Goal: Navigation & Orientation: Find specific page/section

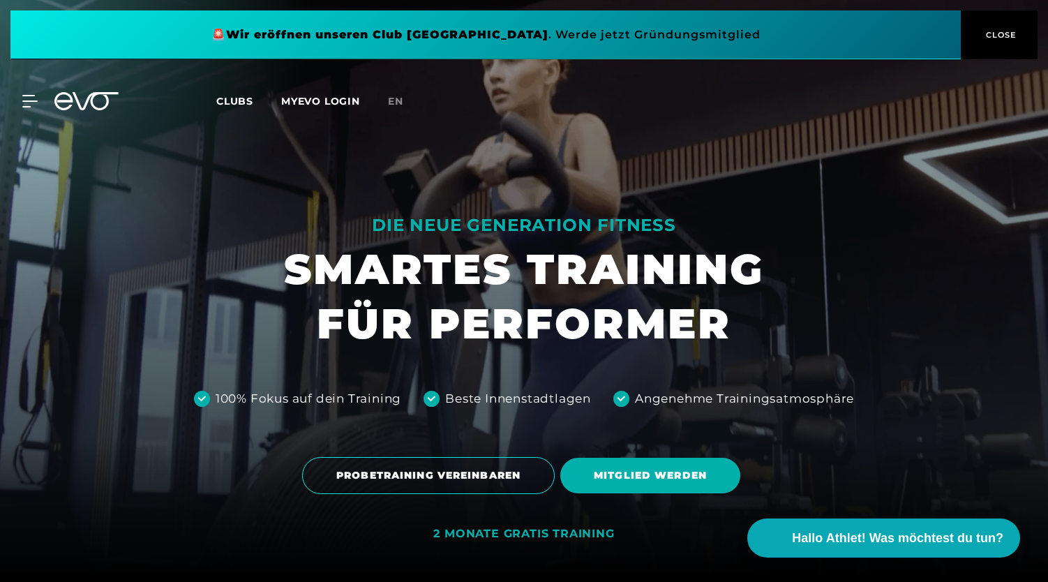
click at [94, 104] on icon at bounding box center [86, 101] width 64 height 18
click at [78, 94] on icon at bounding box center [86, 101] width 64 height 18
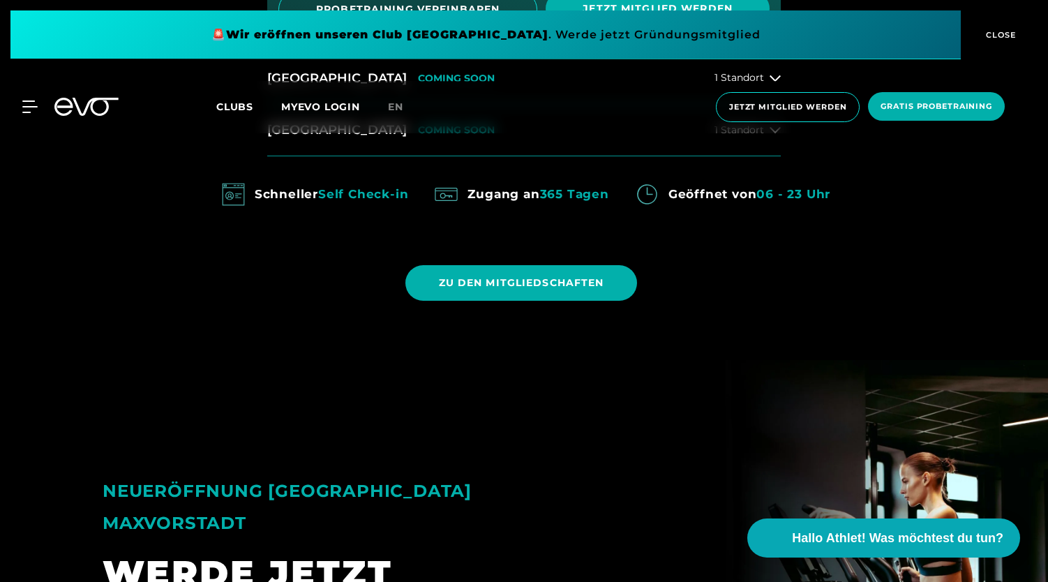
scroll to position [778, 0]
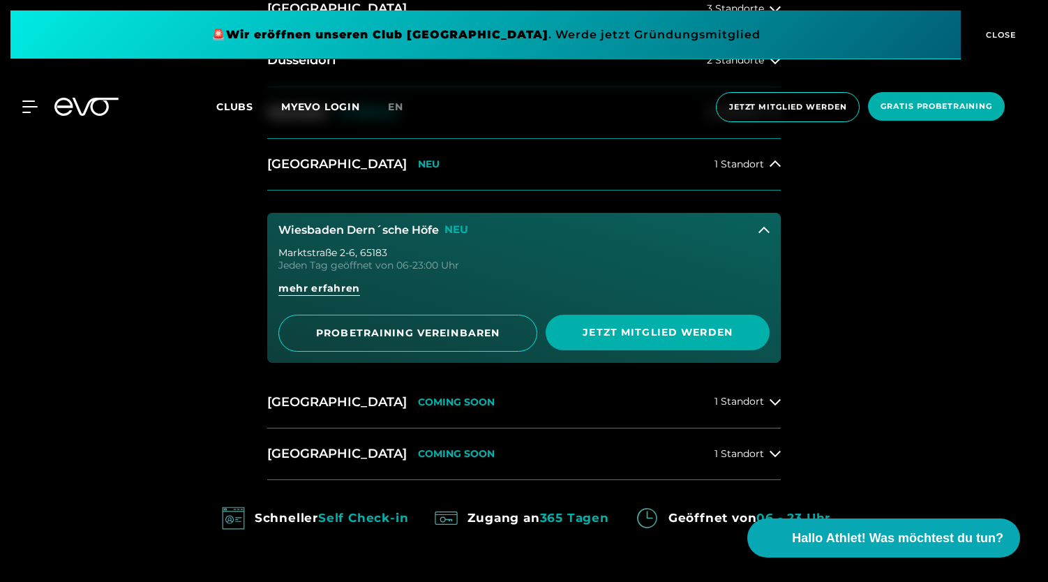
click at [762, 228] on icon at bounding box center [764, 229] width 11 height 6
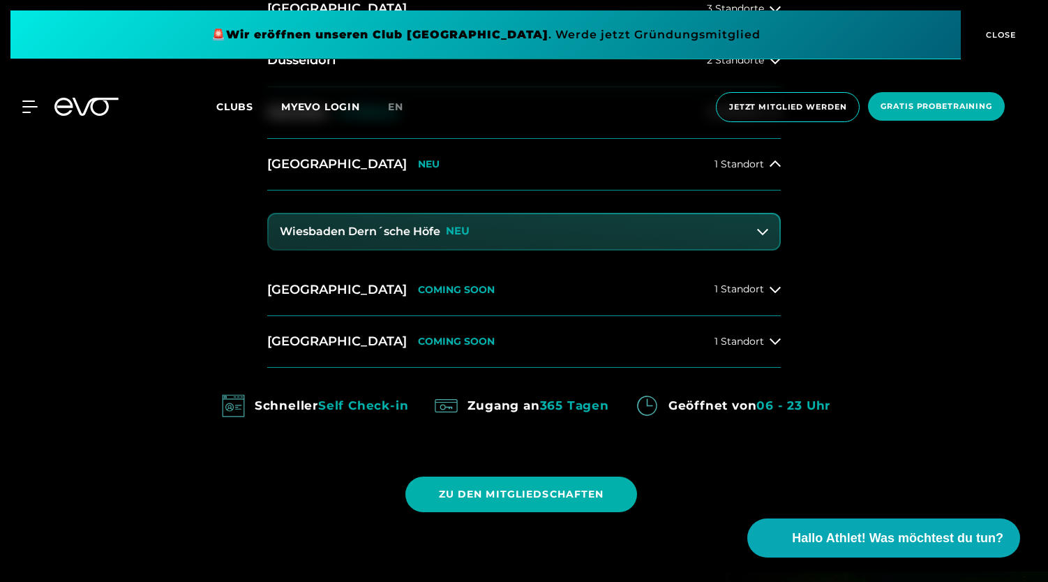
click at [937, 229] on div "14 Clubs in 7 Städten STARTE DEINE EVOLUTION [GEOGRAPHIC_DATA] 4 Standorte [GEO…" at bounding box center [524, 188] width 1048 height 768
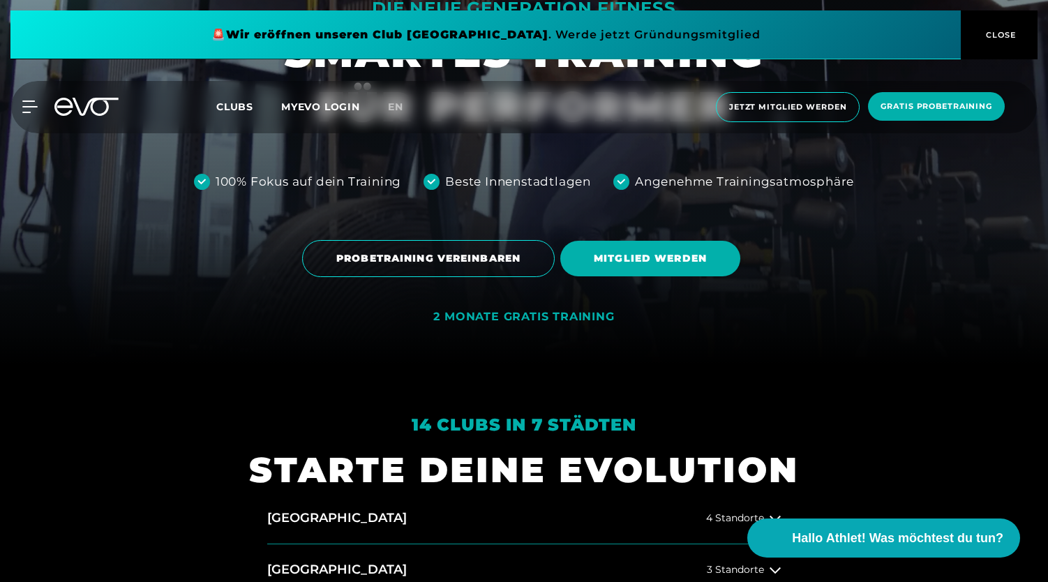
scroll to position [0, 0]
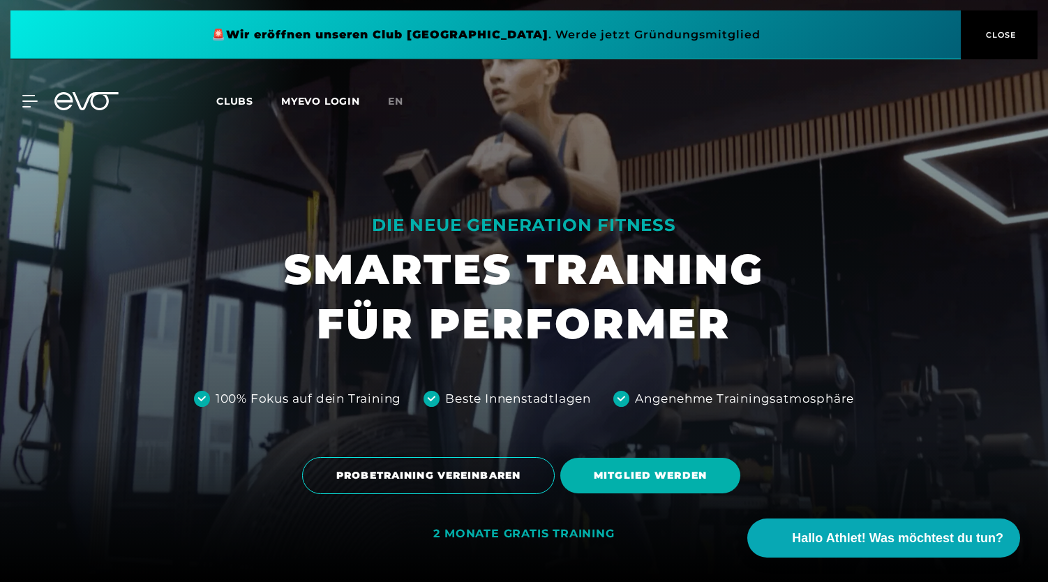
click at [87, 107] on icon at bounding box center [86, 101] width 64 height 18
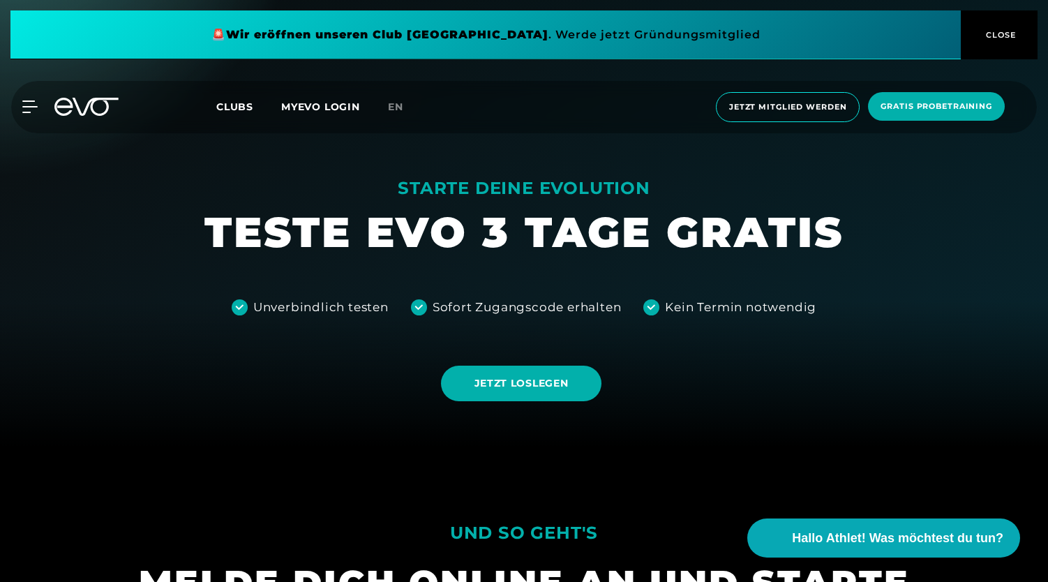
scroll to position [125, 0]
